Goal: Task Accomplishment & Management: Manage account settings

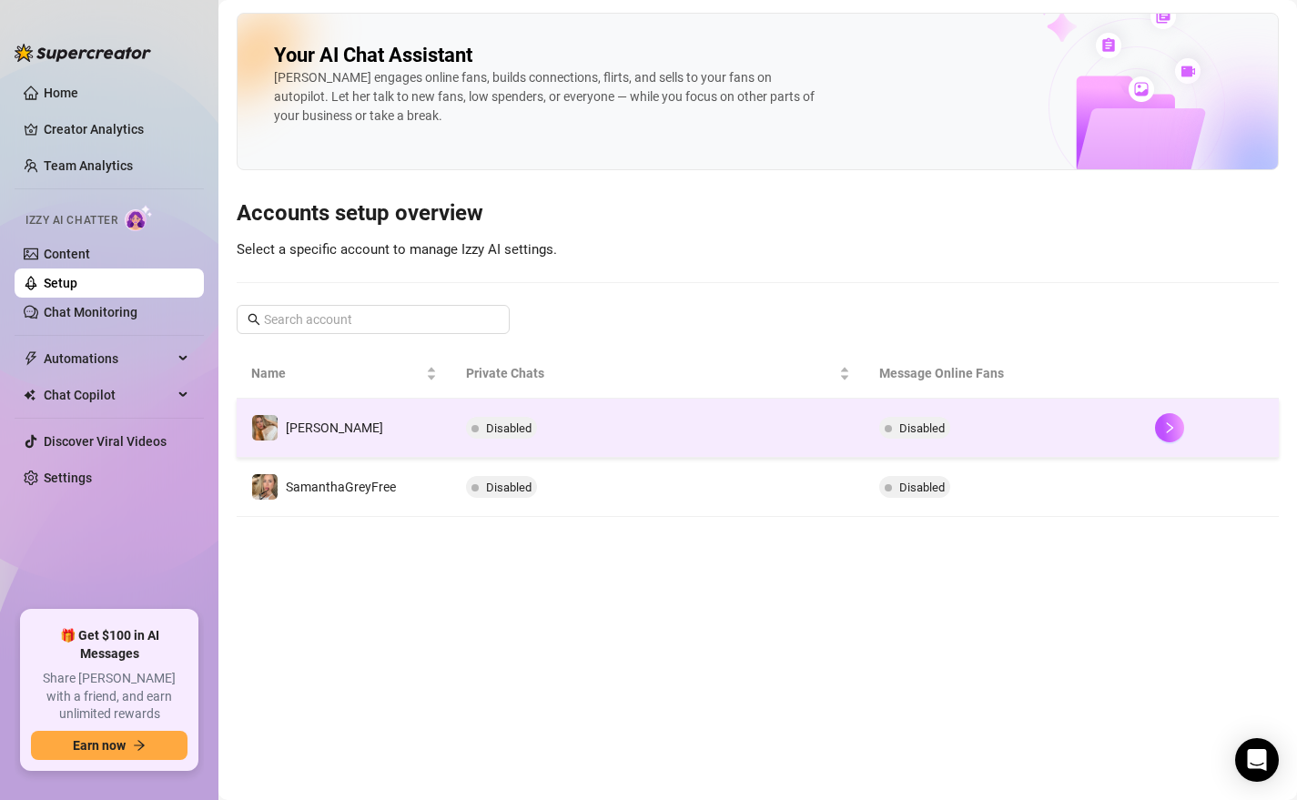
click at [899, 417] on span "Disabled" at bounding box center [914, 428] width 71 height 22
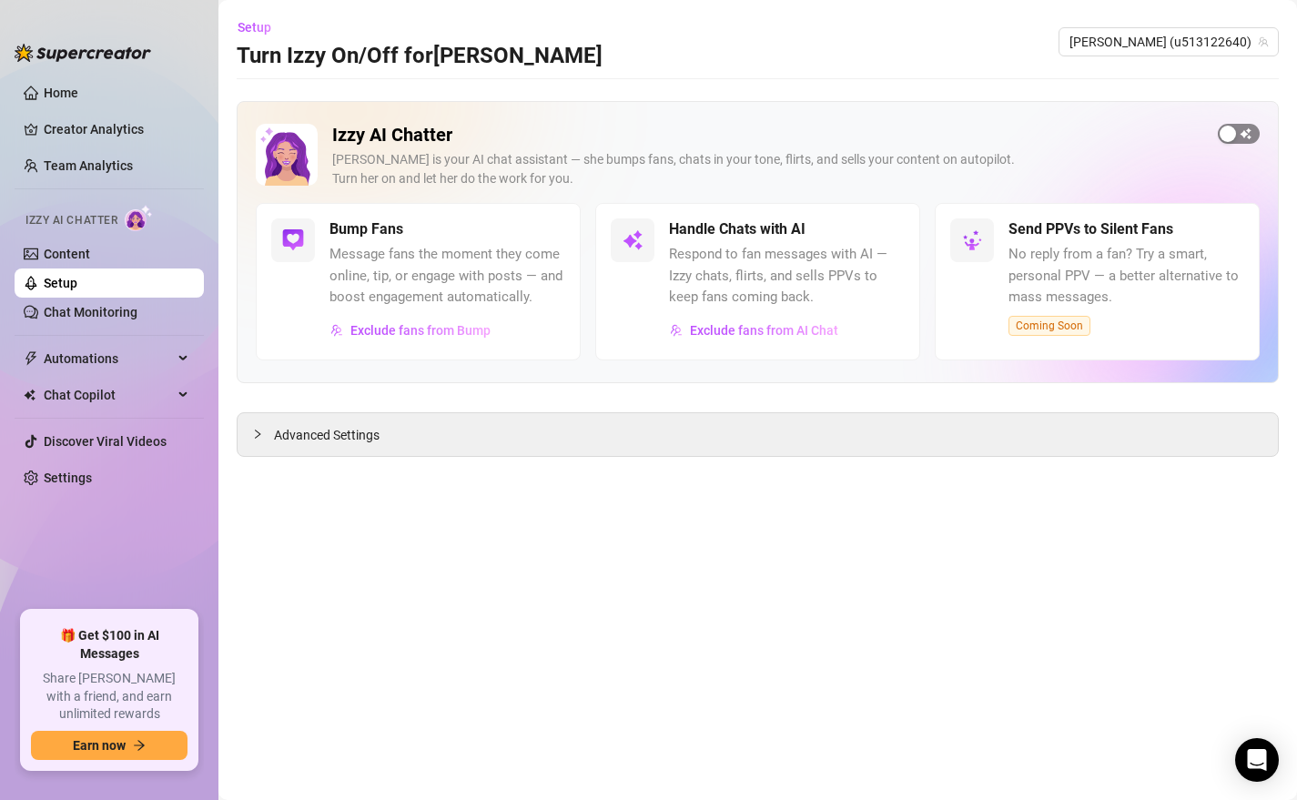
click at [1236, 130] on span "button" at bounding box center [1238, 134] width 42 height 20
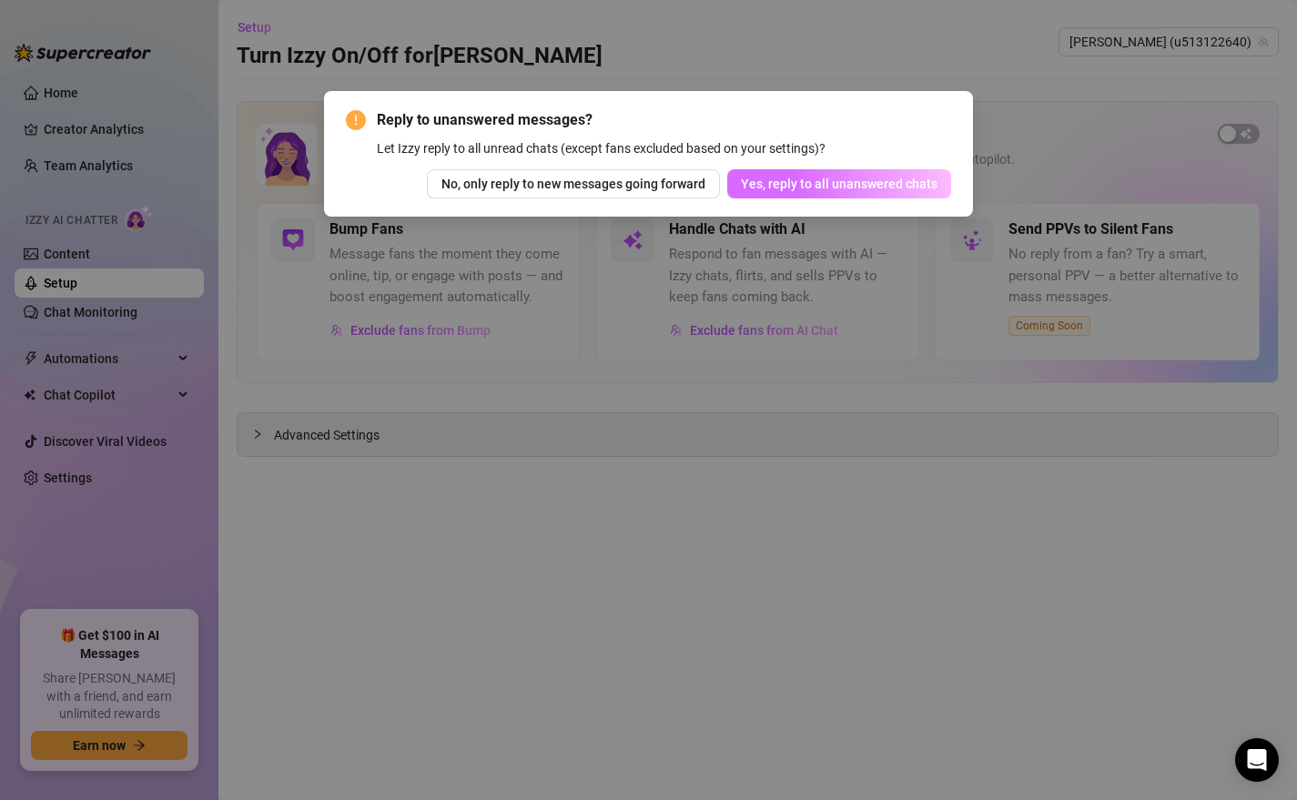
click at [820, 186] on span "Yes, reply to all unanswered chats" at bounding box center [839, 184] width 197 height 15
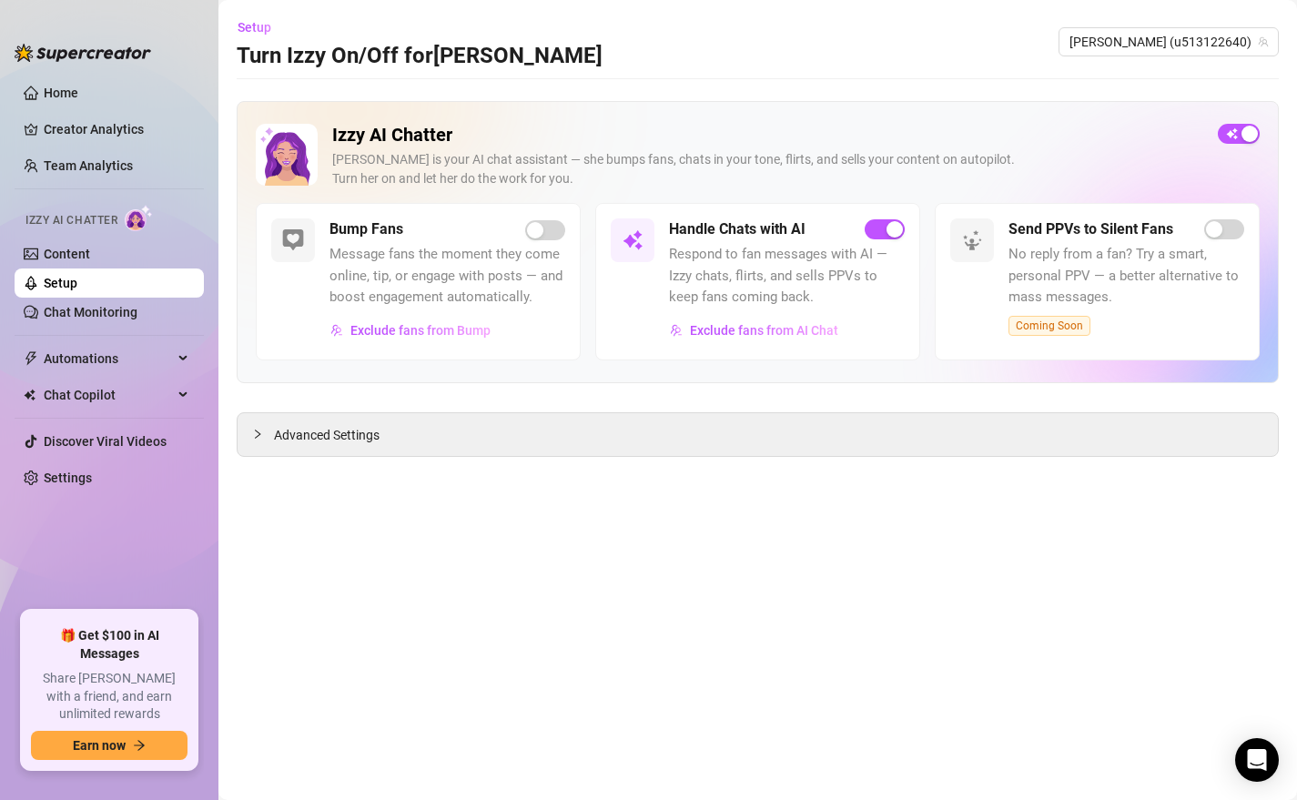
click at [50, 281] on link "Setup" at bounding box center [61, 283] width 34 height 15
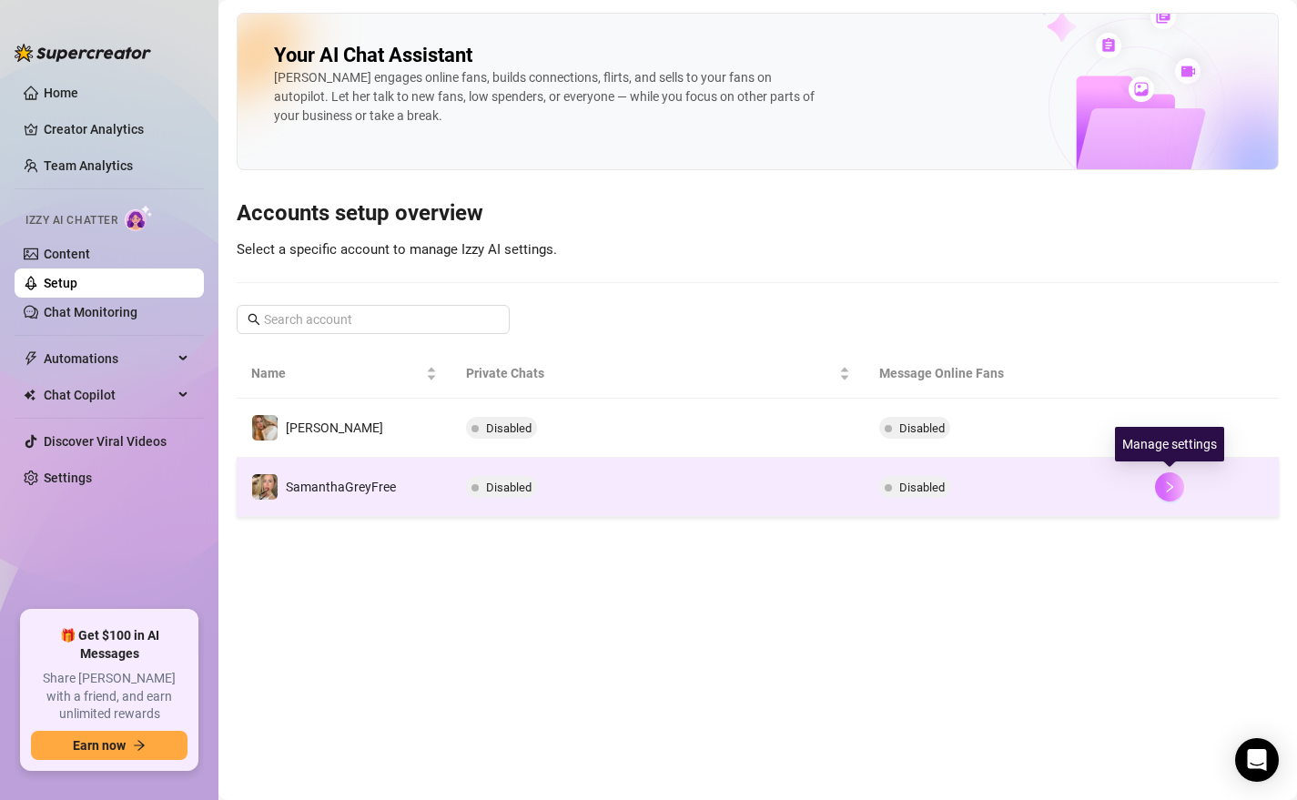
click at [1176, 484] on button "button" at bounding box center [1169, 486] width 29 height 29
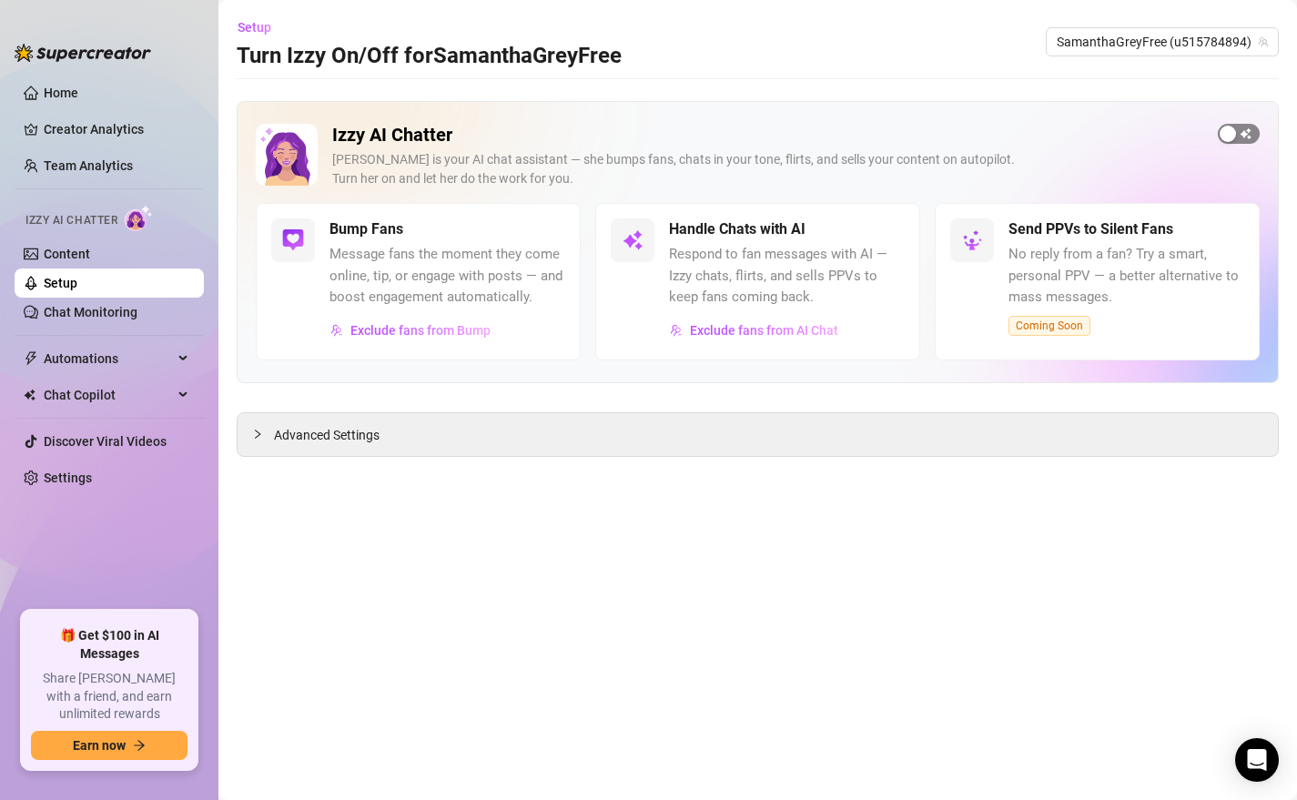
click at [1245, 134] on span "button" at bounding box center [1238, 134] width 42 height 20
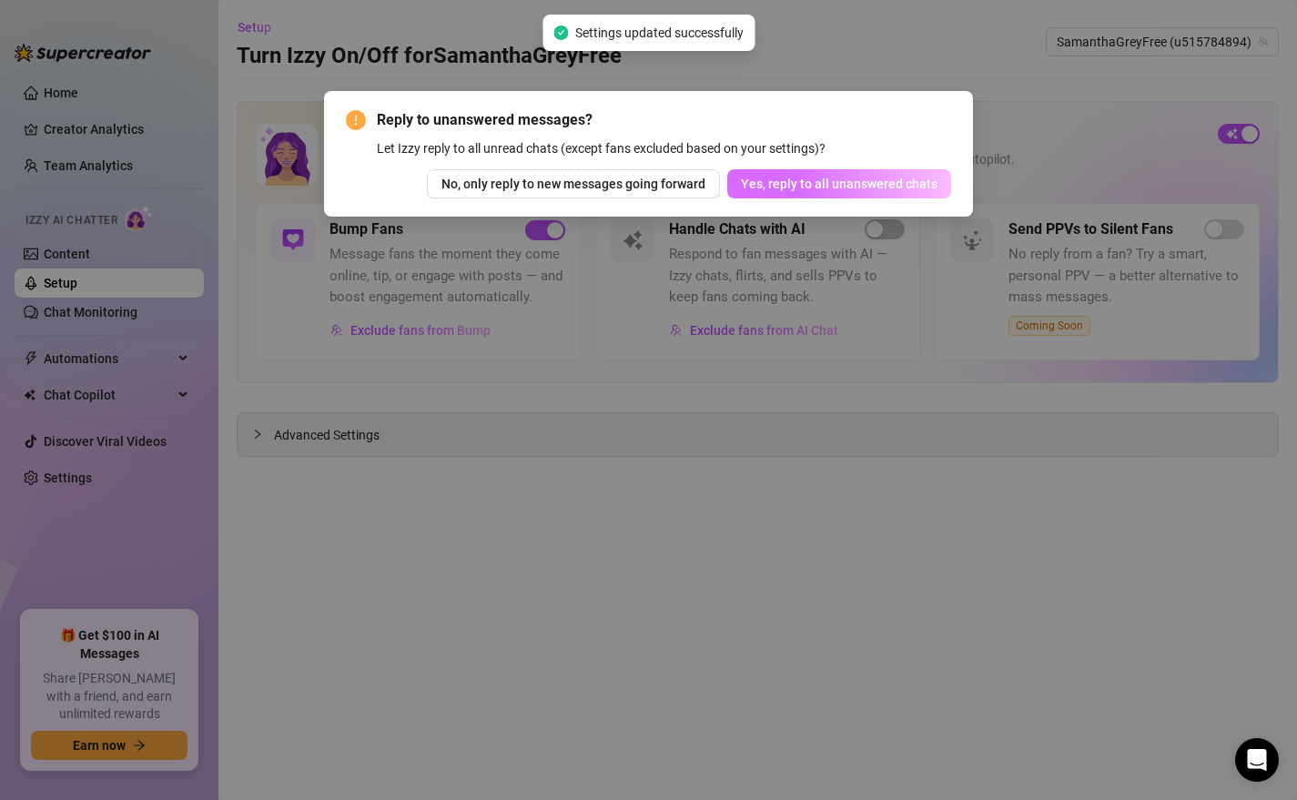
click at [878, 186] on span "Yes, reply to all unanswered chats" at bounding box center [839, 184] width 197 height 15
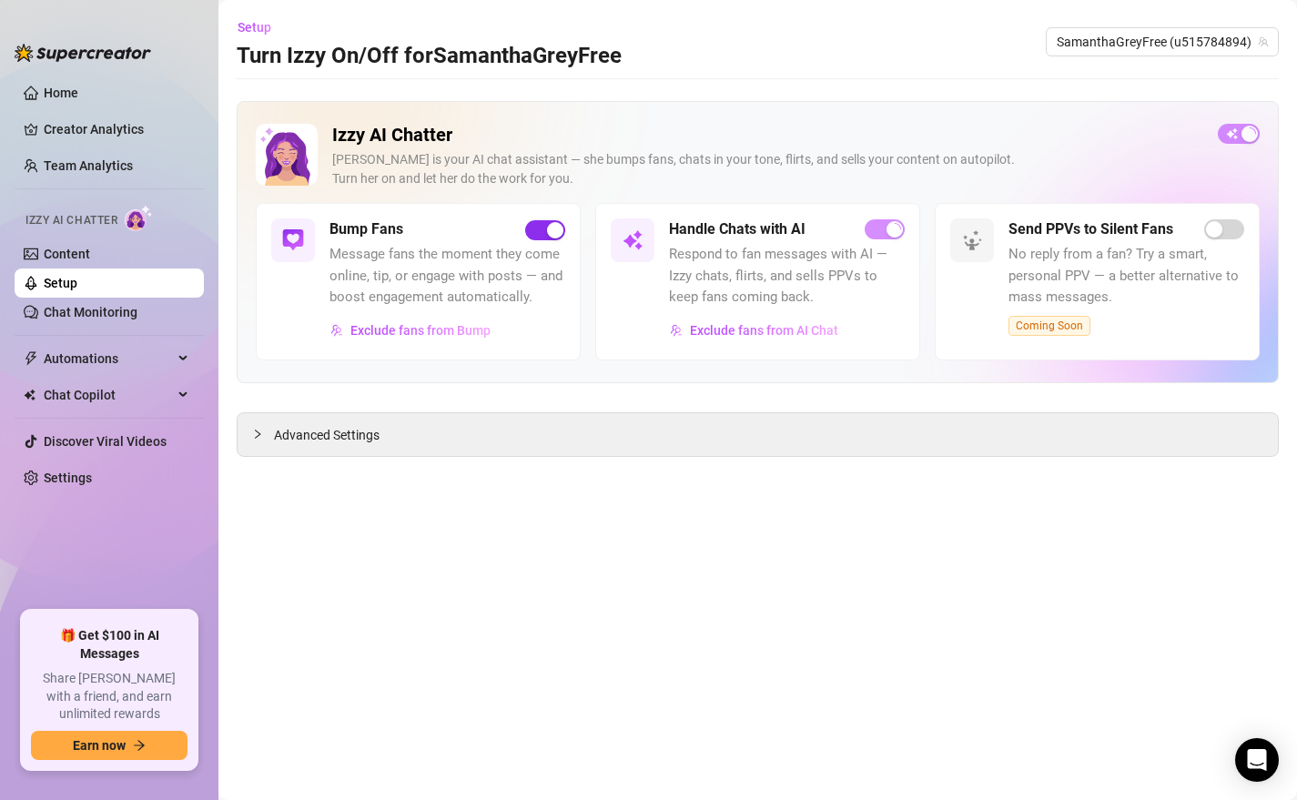
click at [558, 230] on div "button" at bounding box center [555, 230] width 16 height 16
click at [266, 25] on span "Setup" at bounding box center [254, 27] width 34 height 15
